Goal: Task Accomplishment & Management: Manage account settings

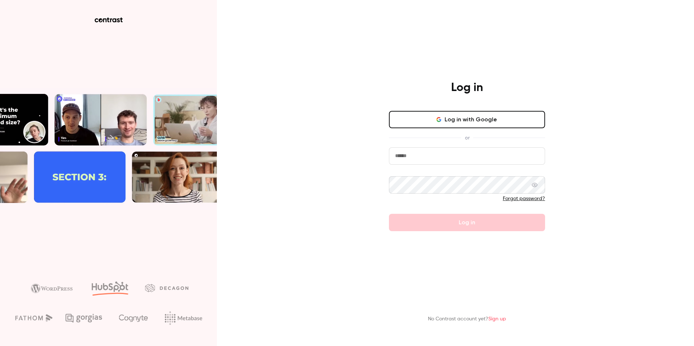
click at [492, 123] on button "Log in with Google" at bounding box center [467, 119] width 156 height 17
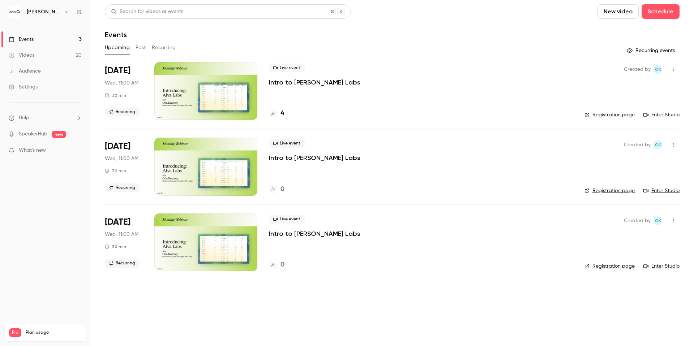
click at [141, 48] on button "Past" at bounding box center [141, 48] width 10 height 12
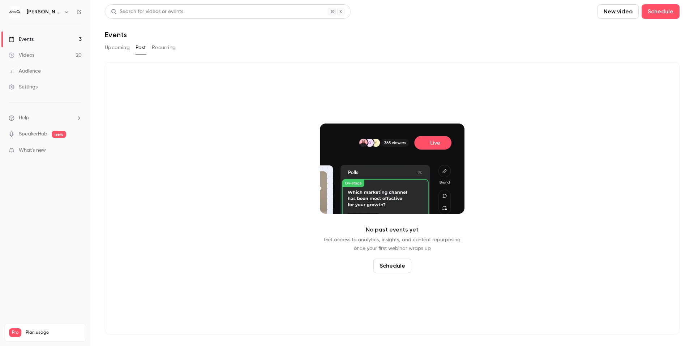
click at [61, 14] on div "[PERSON_NAME][GEOGRAPHIC_DATA]" at bounding box center [49, 12] width 44 height 9
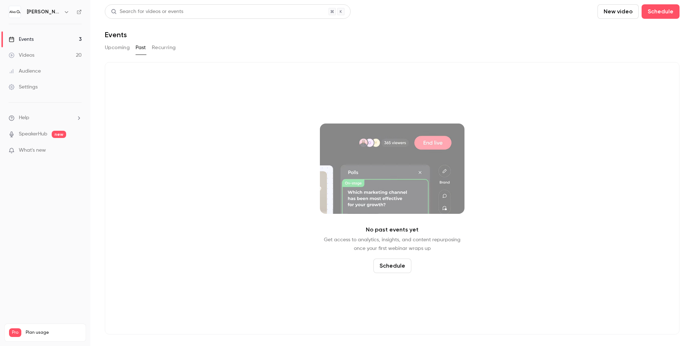
click at [59, 12] on h6 "[PERSON_NAME][GEOGRAPHIC_DATA]" at bounding box center [44, 11] width 34 height 7
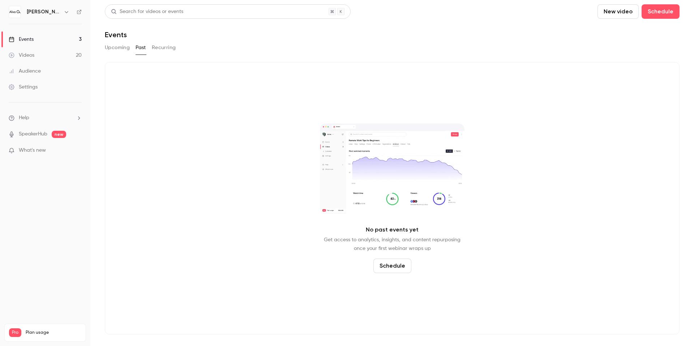
click at [63, 12] on button "button" at bounding box center [66, 12] width 9 height 9
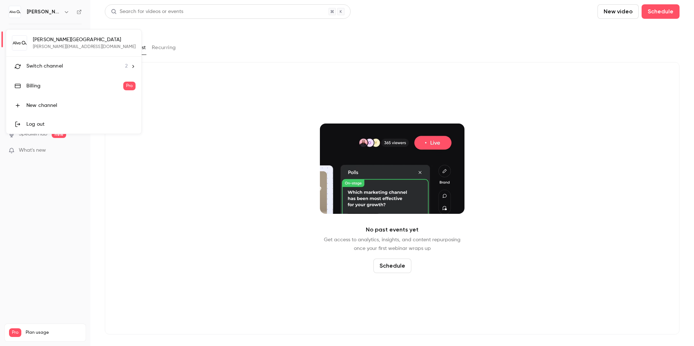
click at [56, 65] on span "Switch channel" at bounding box center [44, 67] width 37 height 8
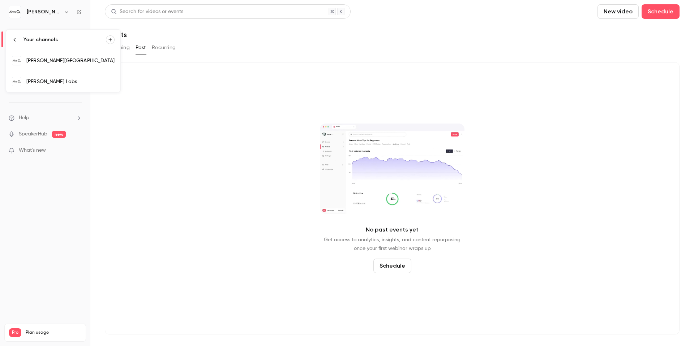
click at [56, 81] on div "[PERSON_NAME] Labs" at bounding box center [70, 81] width 88 height 7
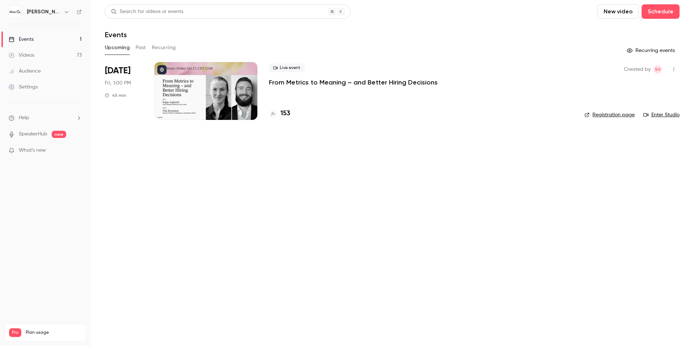
click at [137, 43] on button "Past" at bounding box center [141, 48] width 10 height 12
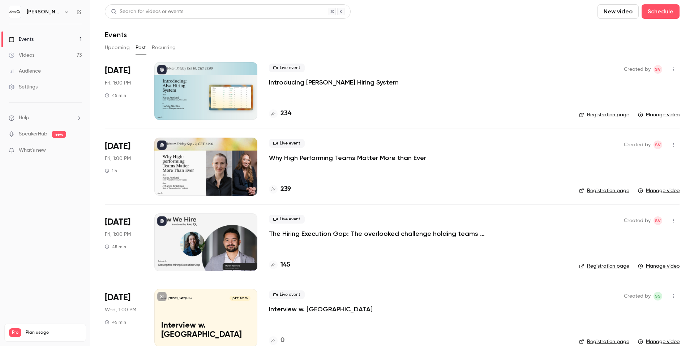
click at [351, 83] on p "Introducing [PERSON_NAME] Hiring System" at bounding box center [334, 82] width 130 height 9
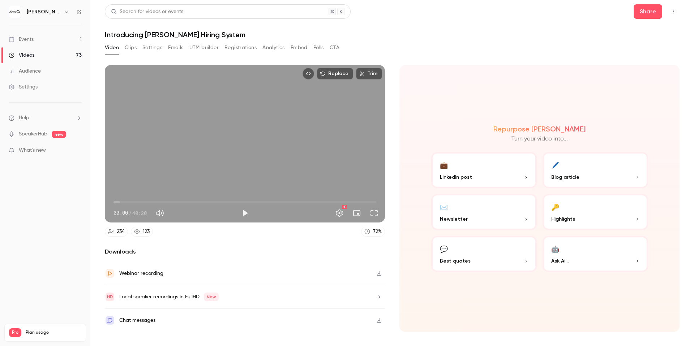
click at [199, 51] on button "UTM builder" at bounding box center [203, 48] width 29 height 12
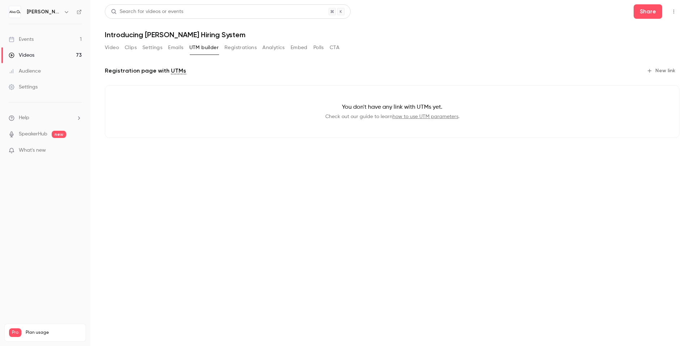
click at [165, 47] on div "Video Clips Settings Emails UTM builder Registrations Analytics Embed Polls CTA" at bounding box center [222, 48] width 235 height 12
click at [155, 47] on button "Settings" at bounding box center [152, 48] width 20 height 12
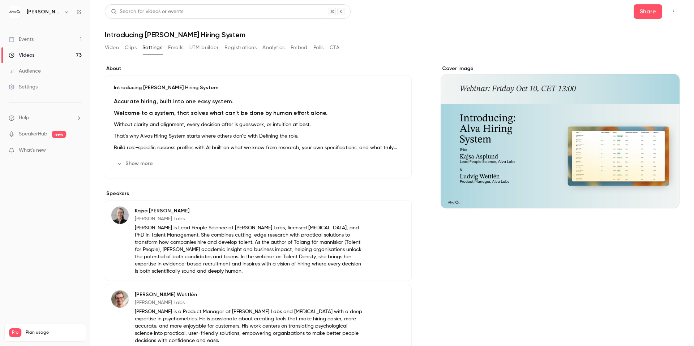
click at [298, 48] on button "Embed" at bounding box center [299, 48] width 17 height 12
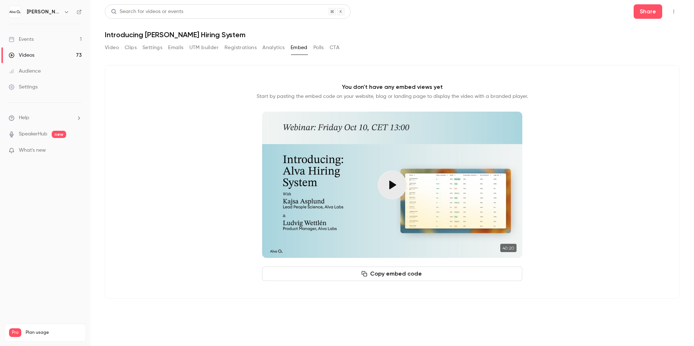
click at [316, 48] on button "Polls" at bounding box center [318, 48] width 10 height 12
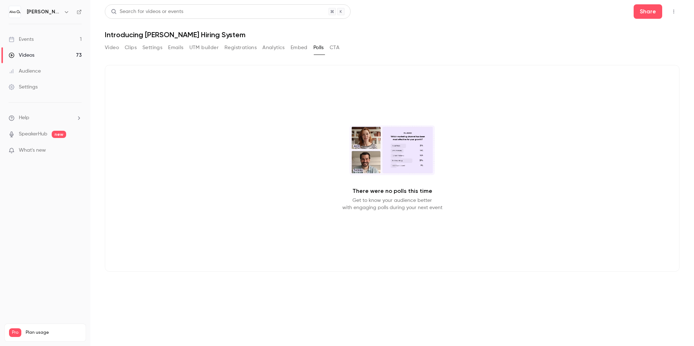
click at [336, 48] on button "CTA" at bounding box center [335, 48] width 10 height 12
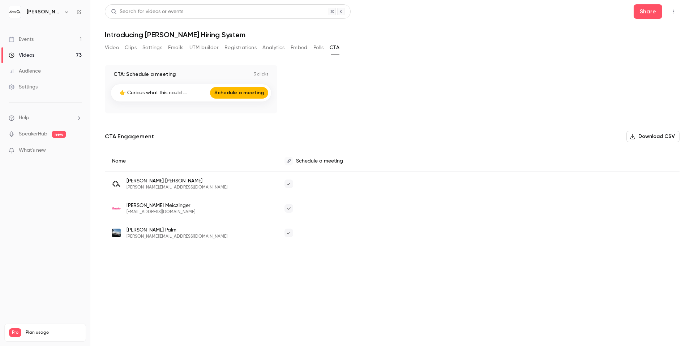
click at [278, 46] on button "Analytics" at bounding box center [273, 48] width 22 height 12
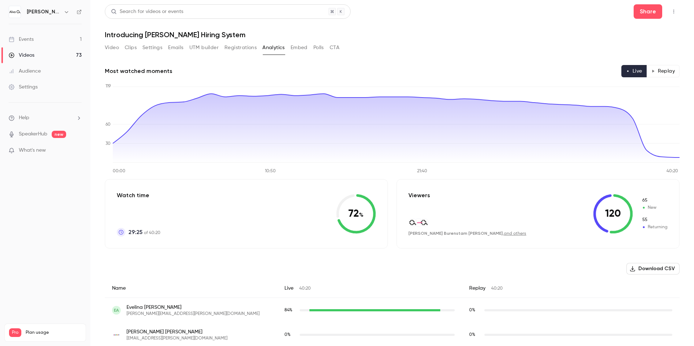
click at [235, 50] on button "Registrations" at bounding box center [240, 48] width 32 height 12
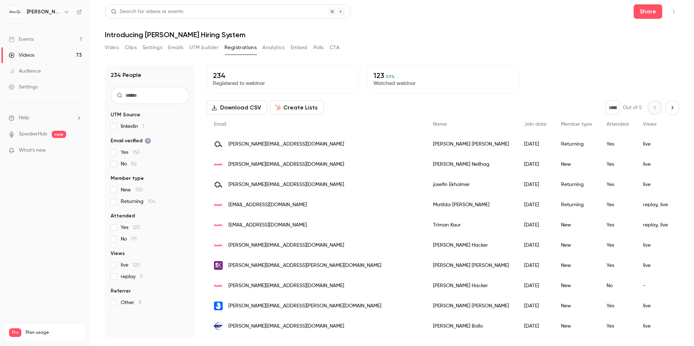
click at [205, 46] on button "UTM builder" at bounding box center [203, 48] width 29 height 12
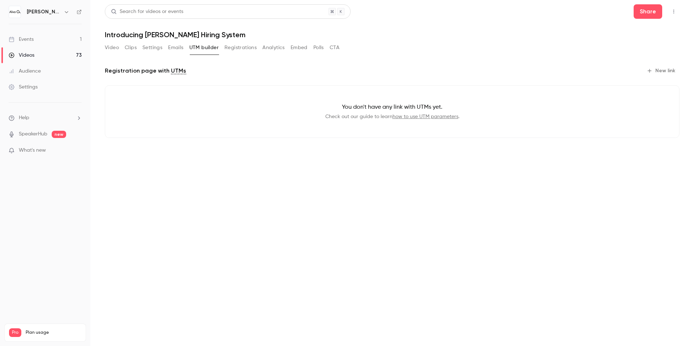
click at [180, 46] on button "Emails" at bounding box center [175, 48] width 15 height 12
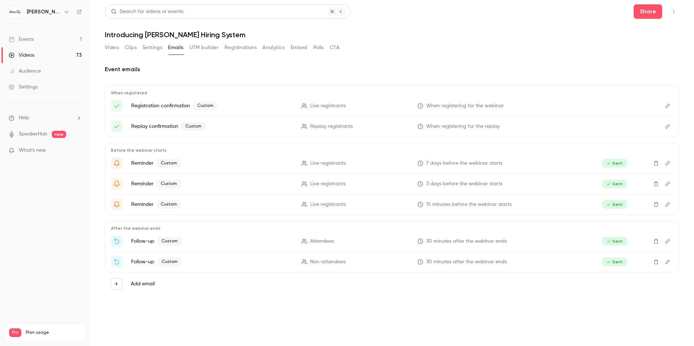
click at [151, 49] on button "Settings" at bounding box center [152, 48] width 20 height 12
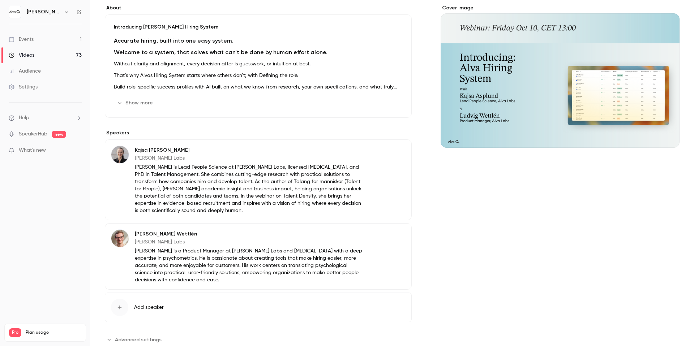
scroll to position [77, 0]
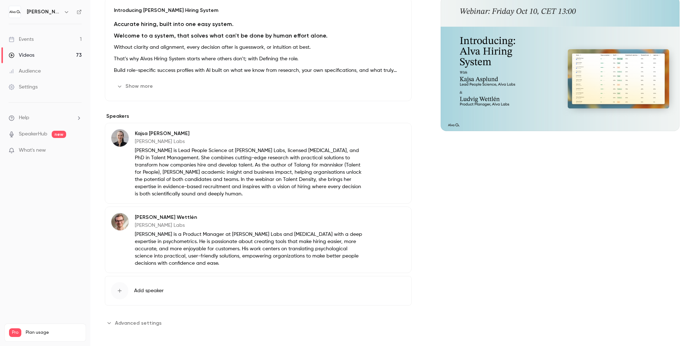
click at [113, 322] on button "Advanced settings" at bounding box center [135, 323] width 61 height 12
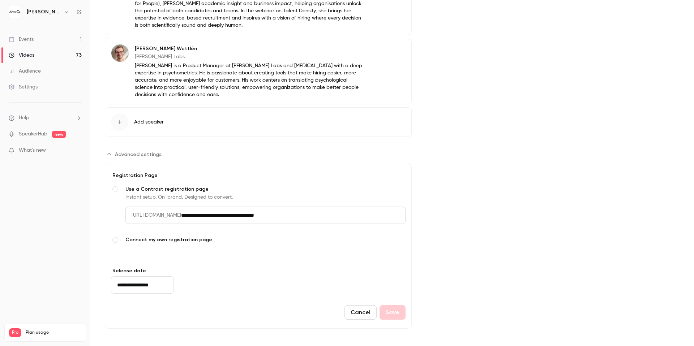
drag, startPoint x: 327, startPoint y: 217, endPoint x: 221, endPoint y: 216, distance: 105.5
click at [221, 216] on input "**********" at bounding box center [293, 215] width 224 height 17
